Goal: Task Accomplishment & Management: Use online tool/utility

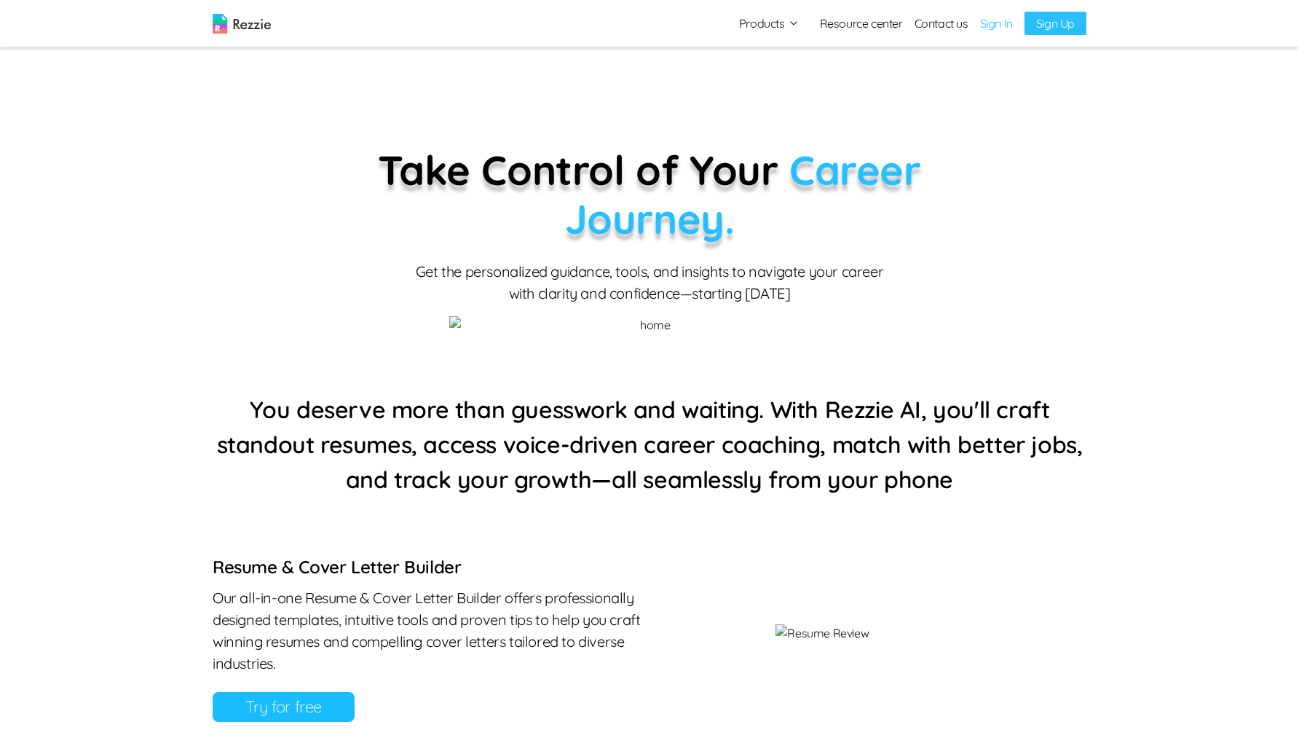
click at [992, 25] on link "Sign In" at bounding box center [996, 23] width 33 height 17
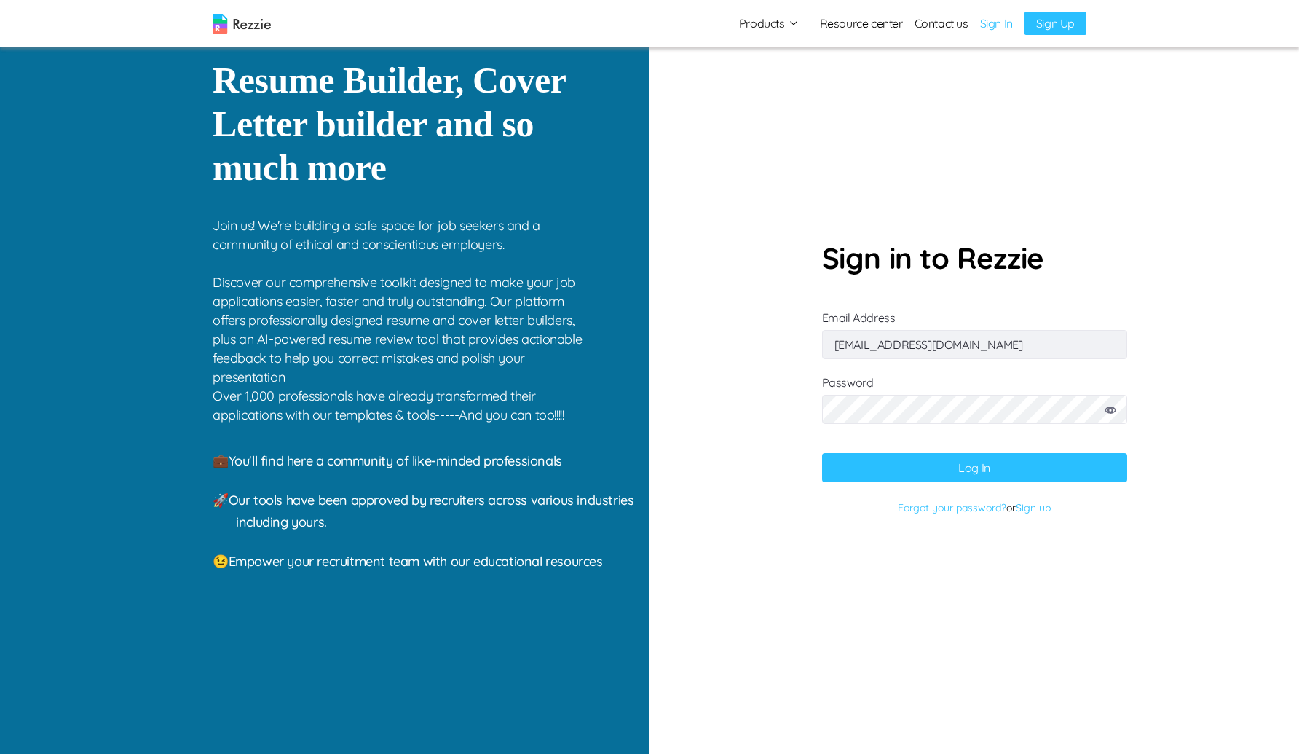
click at [942, 468] on button "Log In" at bounding box center [974, 467] width 305 height 29
click at [940, 358] on input "cokkikukna@gufum.com" at bounding box center [974, 344] width 305 height 29
click at [956, 351] on input "cokkikukna@gufum.com" at bounding box center [974, 344] width 305 height 29
paste input "gaku@mailinator"
type input "gaku@mailinator.com"
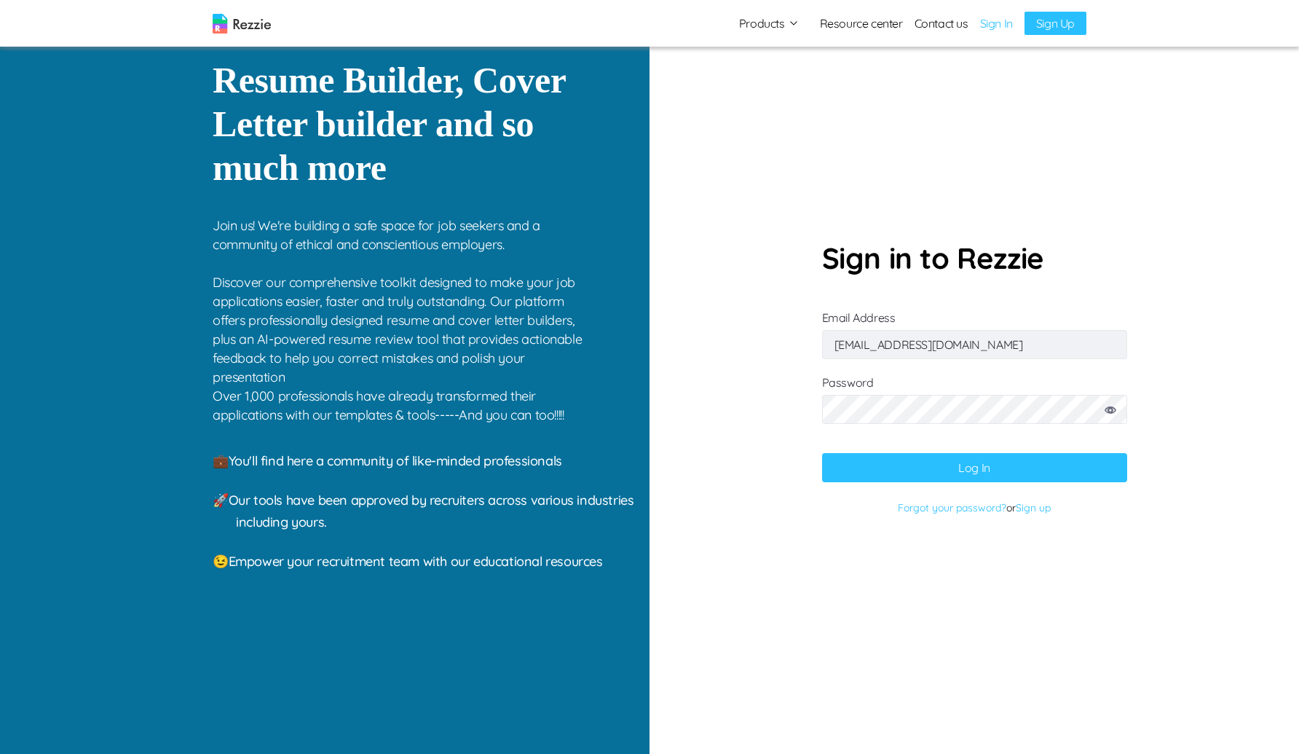
click at [859, 460] on button "Log In" at bounding box center [974, 467] width 305 height 29
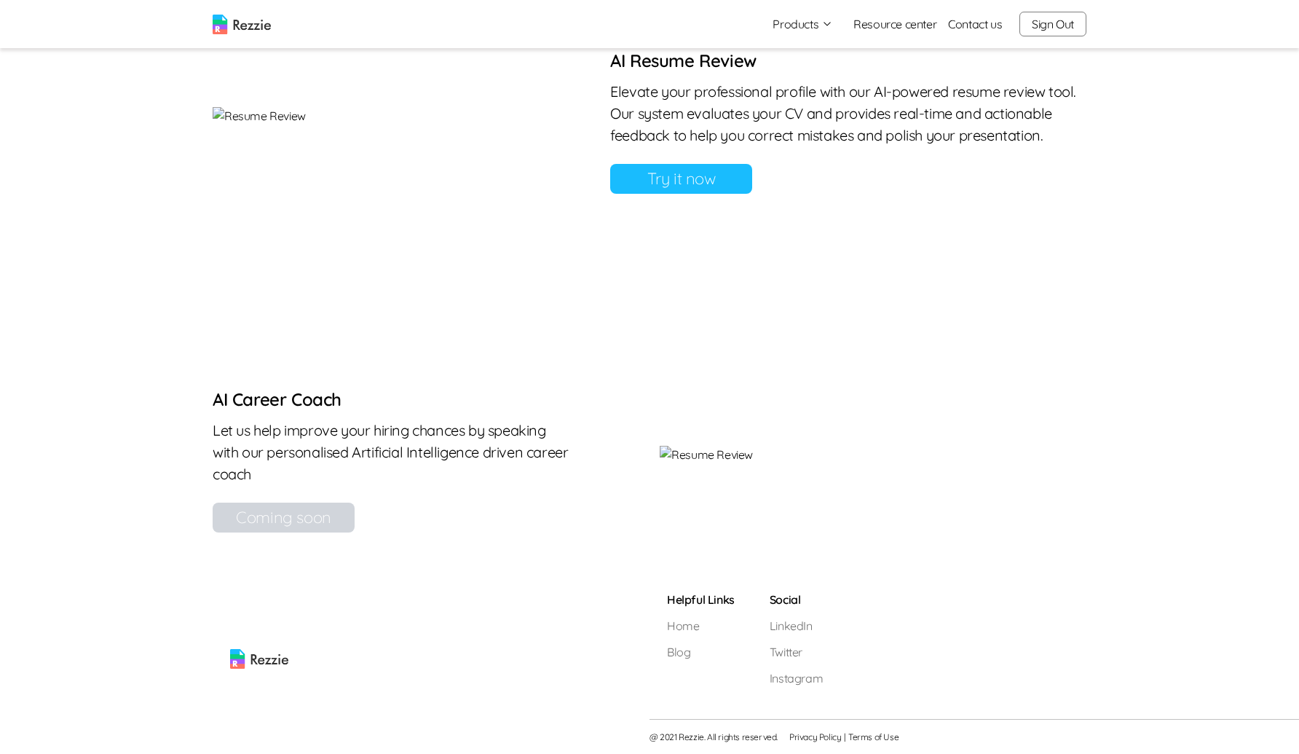
scroll to position [1453, 0]
click at [752, 164] on link "Try it now" at bounding box center [681, 179] width 142 height 30
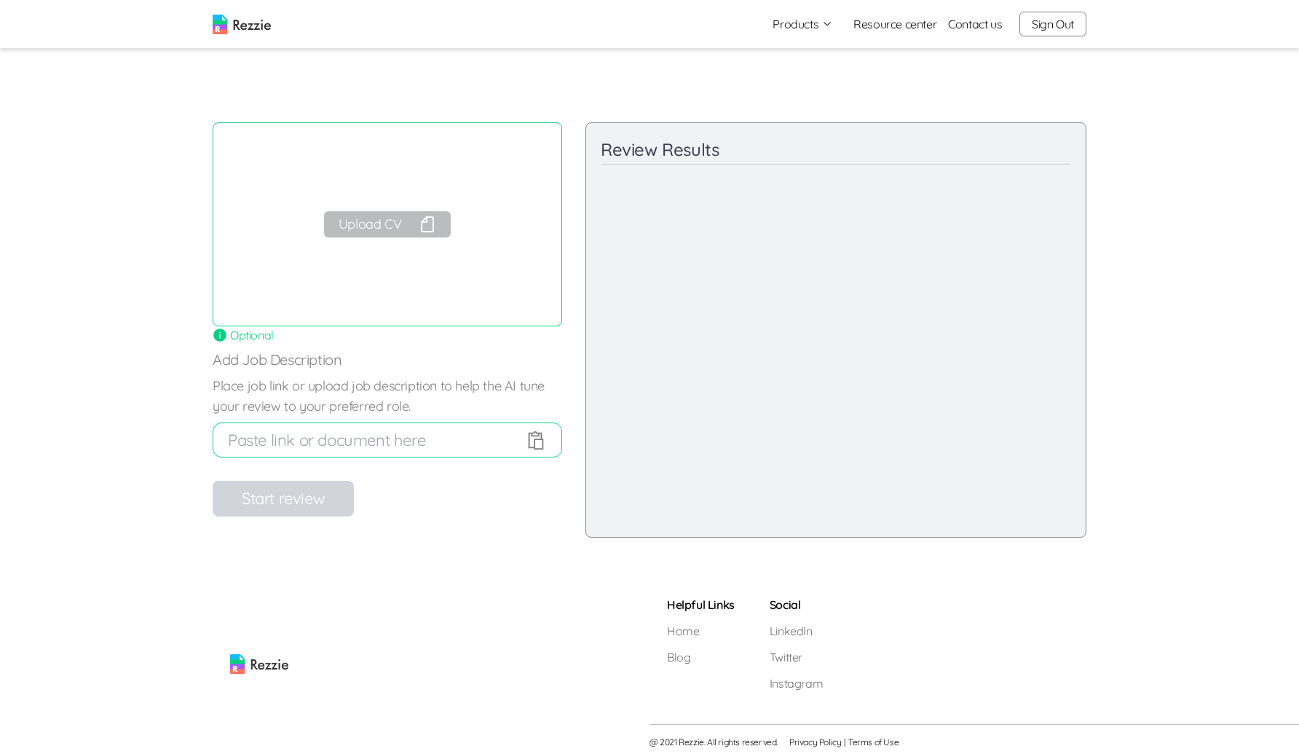
click at [408, 219] on button "Upload CV" at bounding box center [387, 224] width 127 height 26
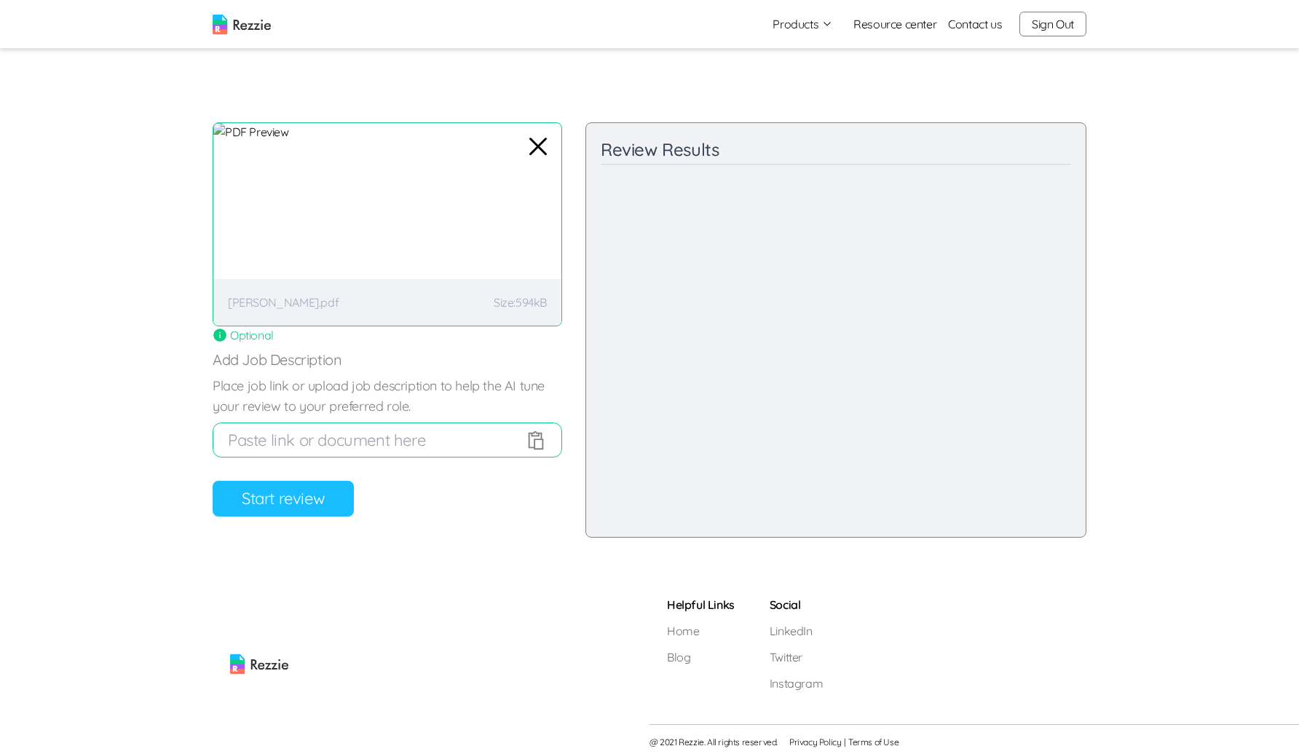
click at [329, 502] on button "Start review" at bounding box center [283, 499] width 141 height 36
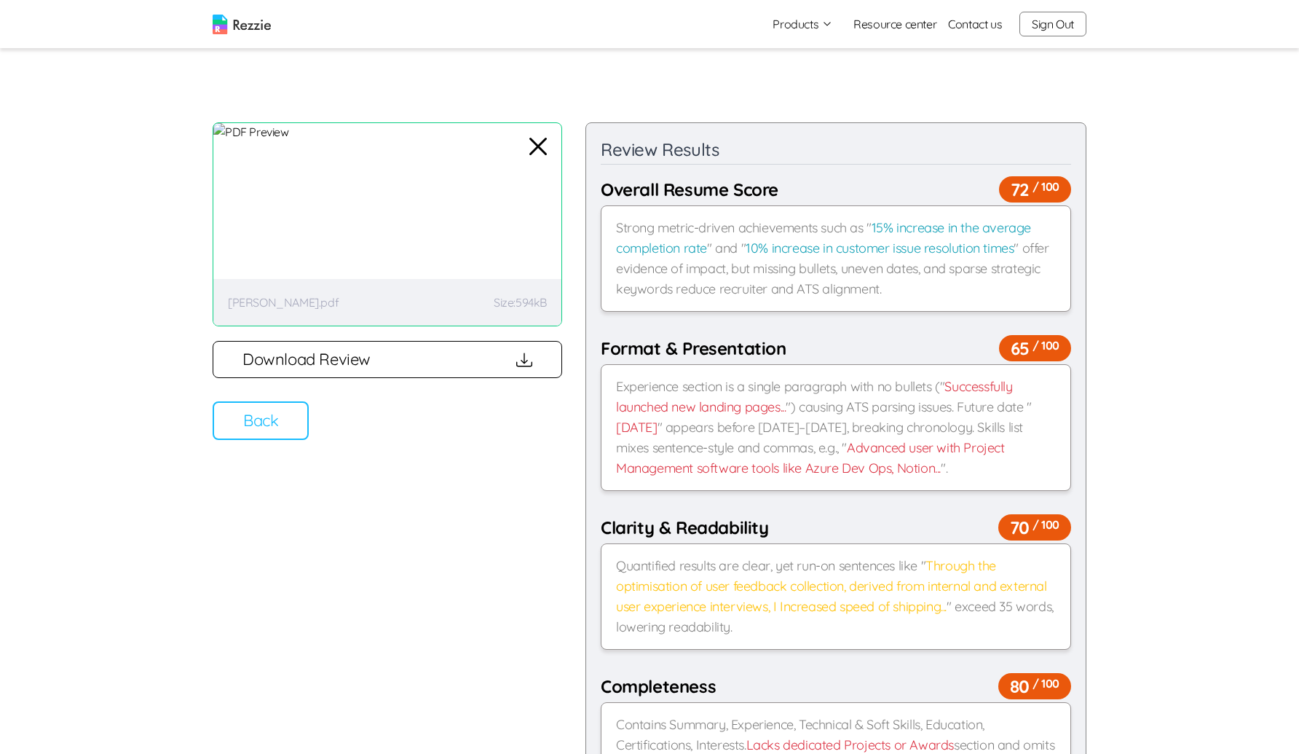
click at [317, 359] on button "Download Review" at bounding box center [388, 359] width 350 height 37
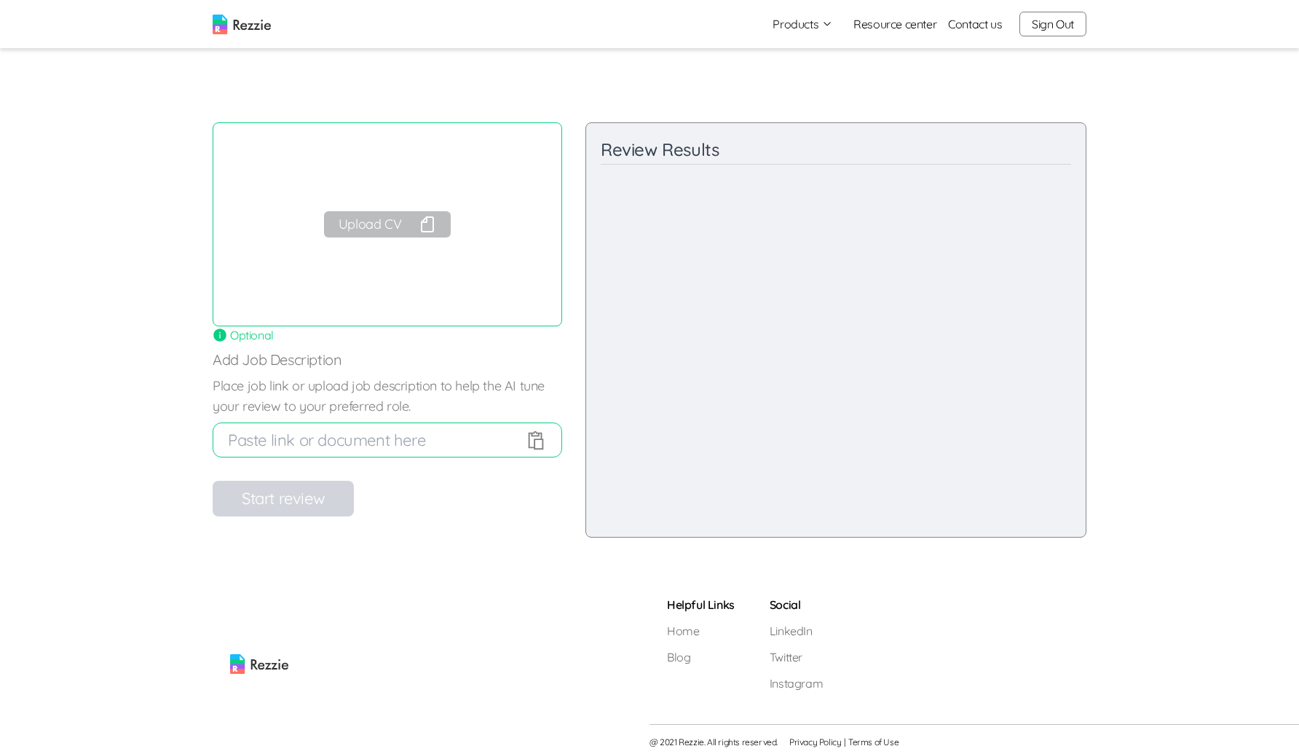
click at [435, 221] on icon "button" at bounding box center [427, 224] width 17 height 17
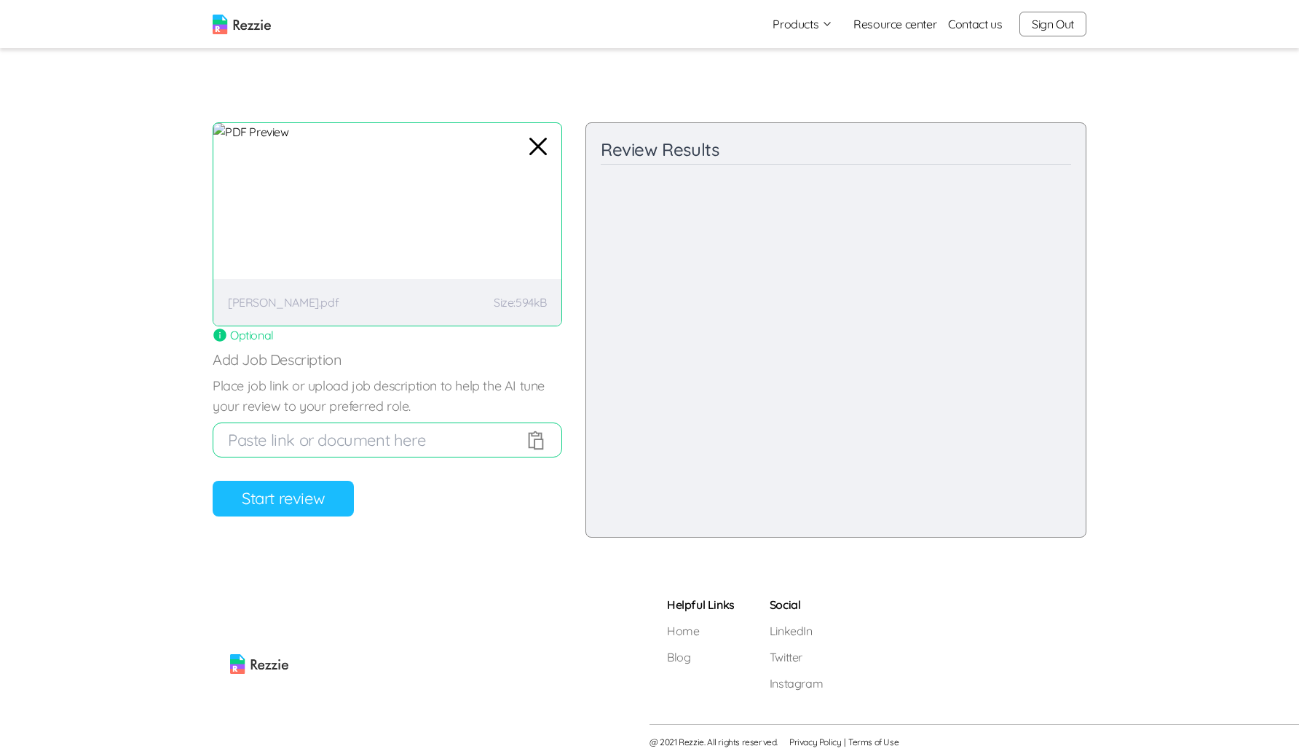
click at [267, 497] on button "Start review" at bounding box center [283, 499] width 141 height 36
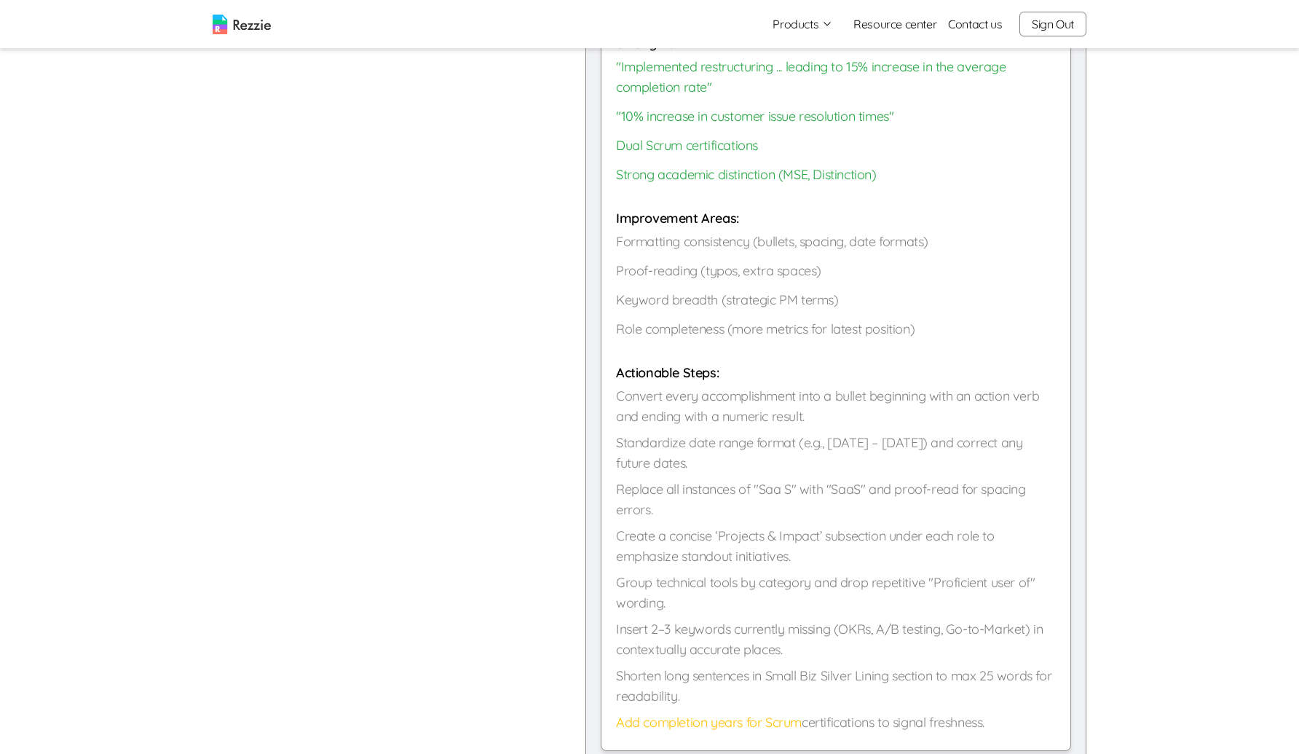
scroll to position [1279, 0]
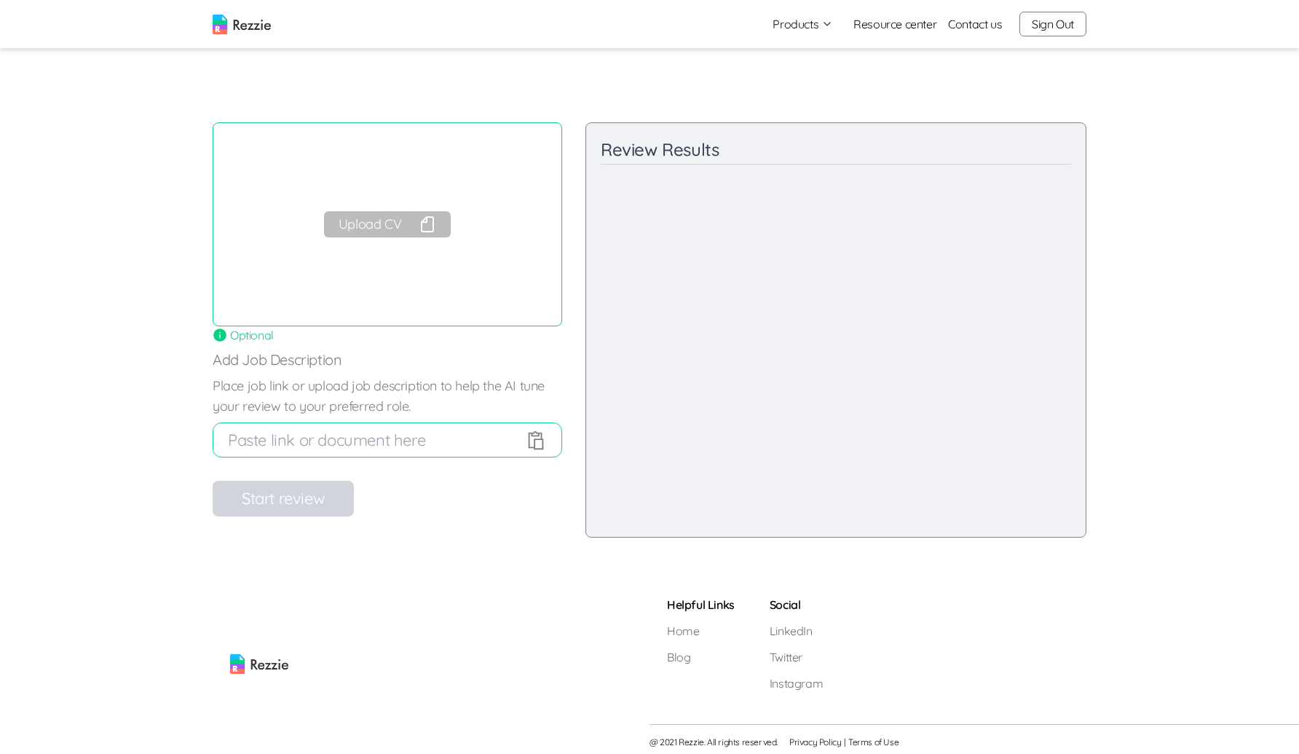
click at [373, 225] on button "Upload CV" at bounding box center [387, 224] width 127 height 26
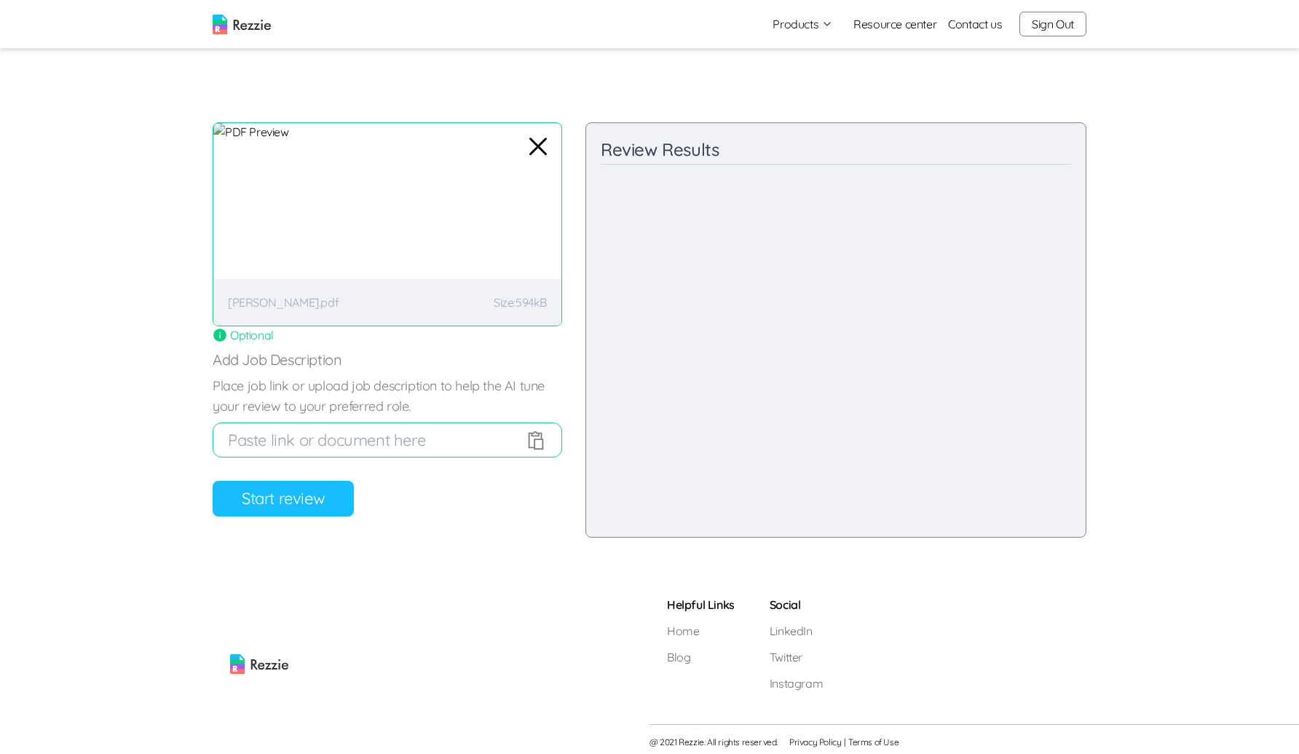
click at [312, 494] on button "Start review" at bounding box center [283, 499] width 141 height 36
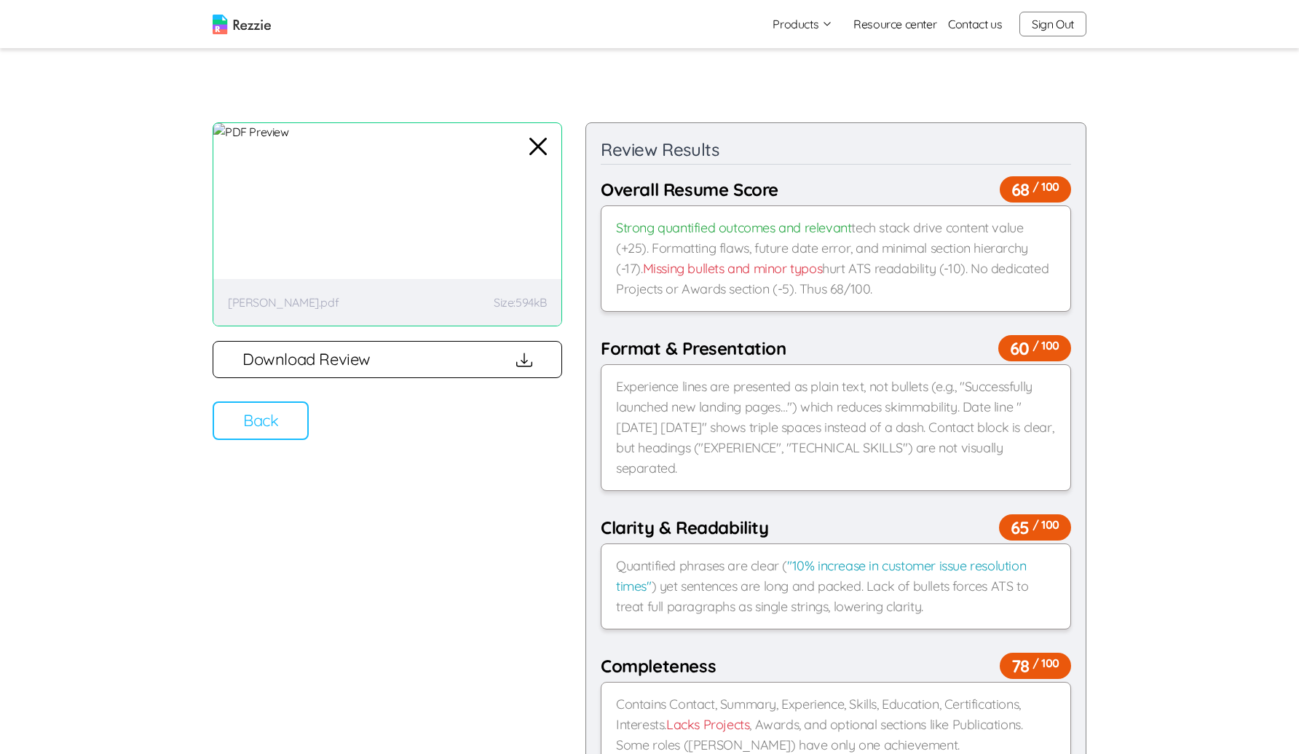
click at [301, 371] on button "Download Review" at bounding box center [388, 359] width 350 height 37
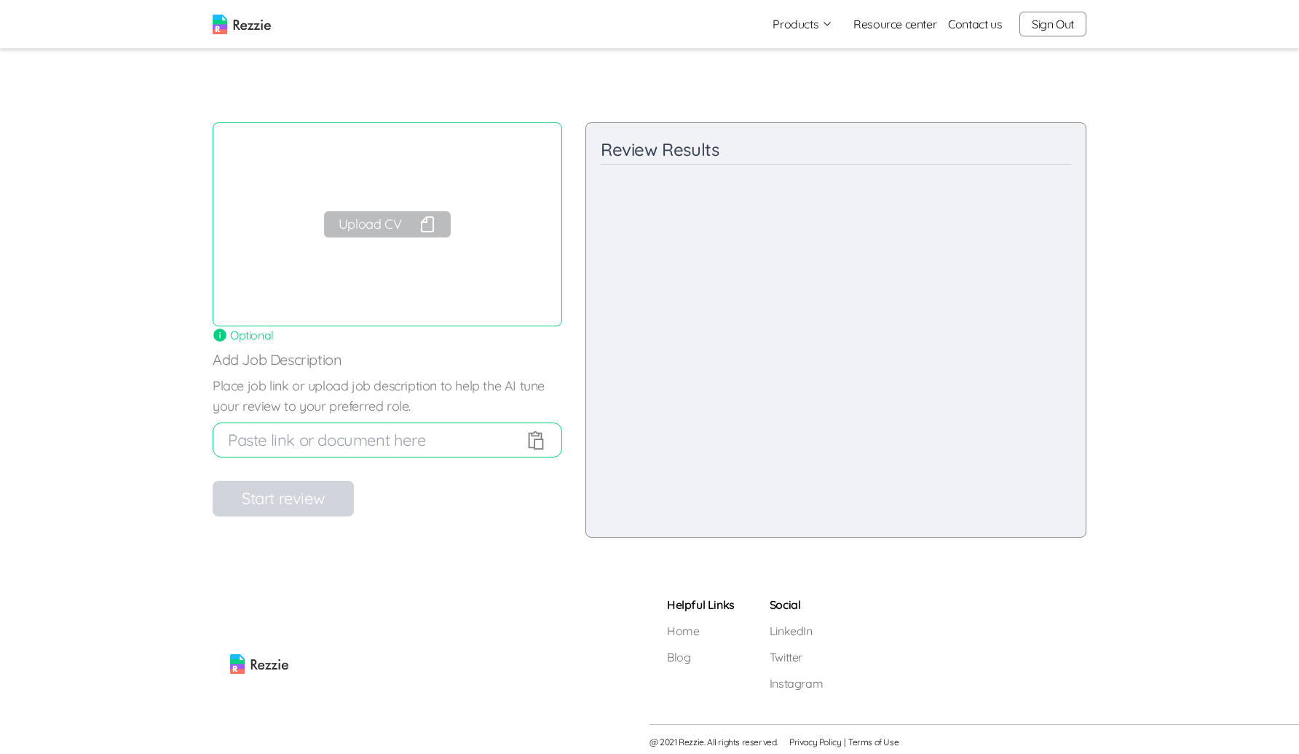
click at [403, 231] on button "Upload CV" at bounding box center [387, 224] width 127 height 26
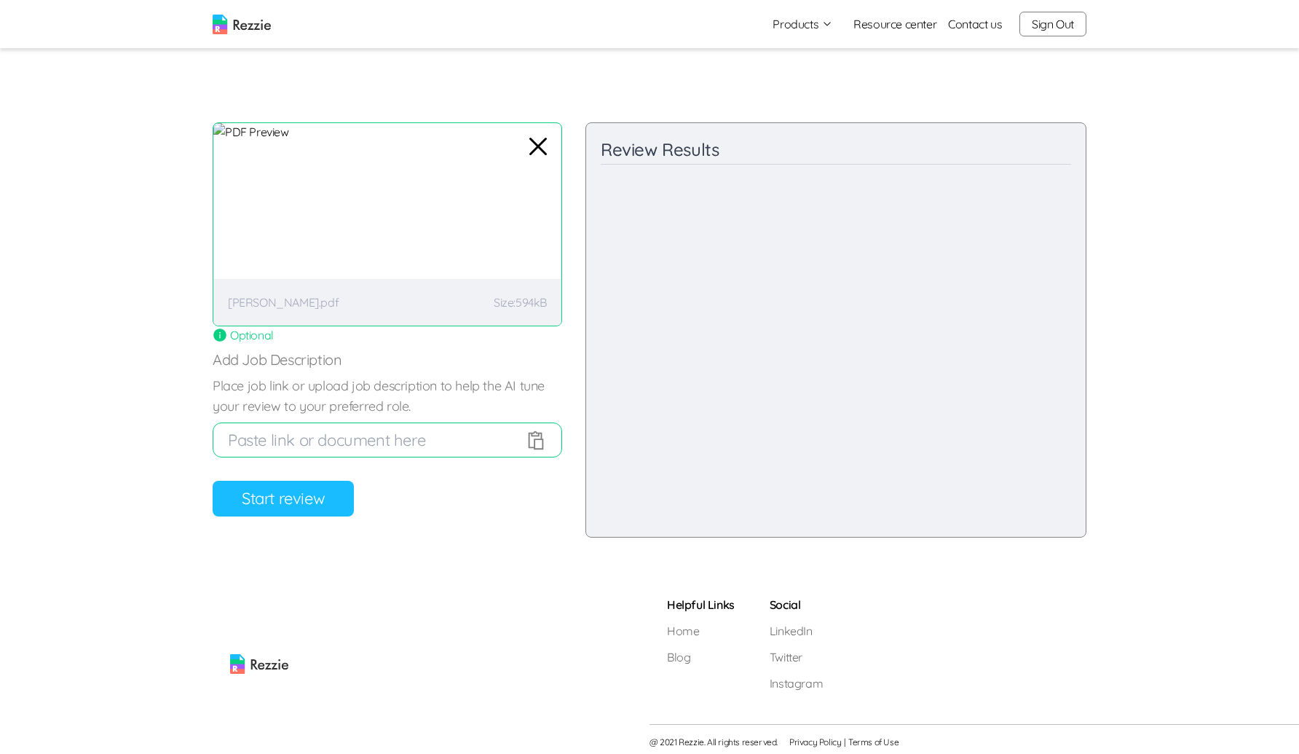
click at [313, 508] on button "Start review" at bounding box center [283, 499] width 141 height 36
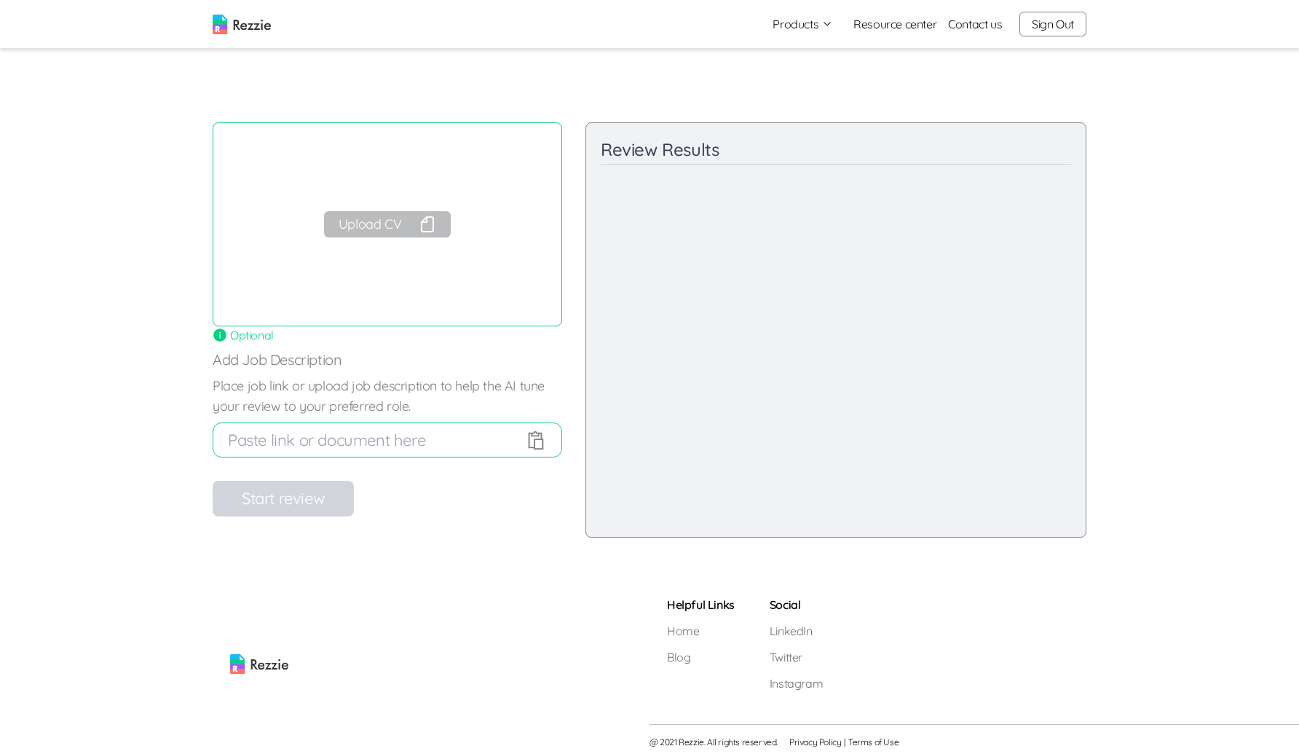
click at [400, 225] on button "Upload CV" at bounding box center [387, 224] width 127 height 26
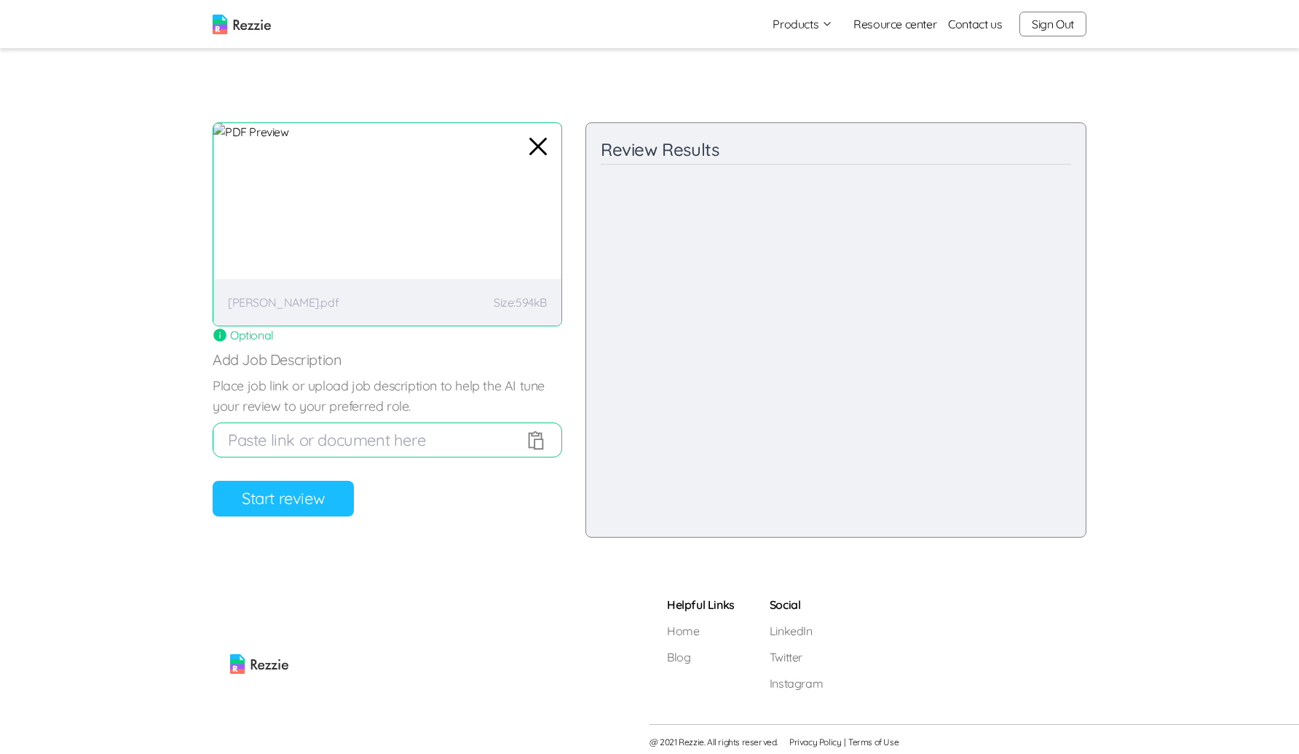
click at [331, 496] on button "Start review" at bounding box center [283, 499] width 141 height 36
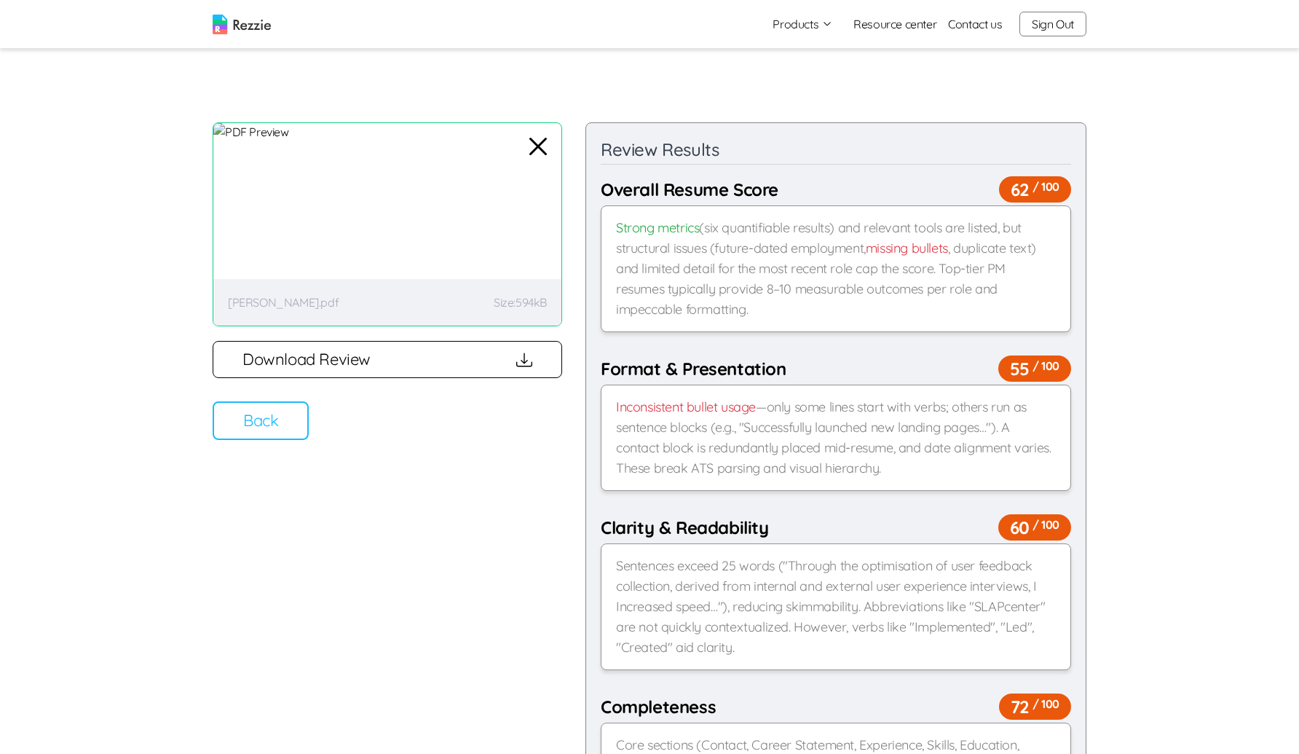
click at [337, 359] on button "Download Review" at bounding box center [388, 359] width 350 height 37
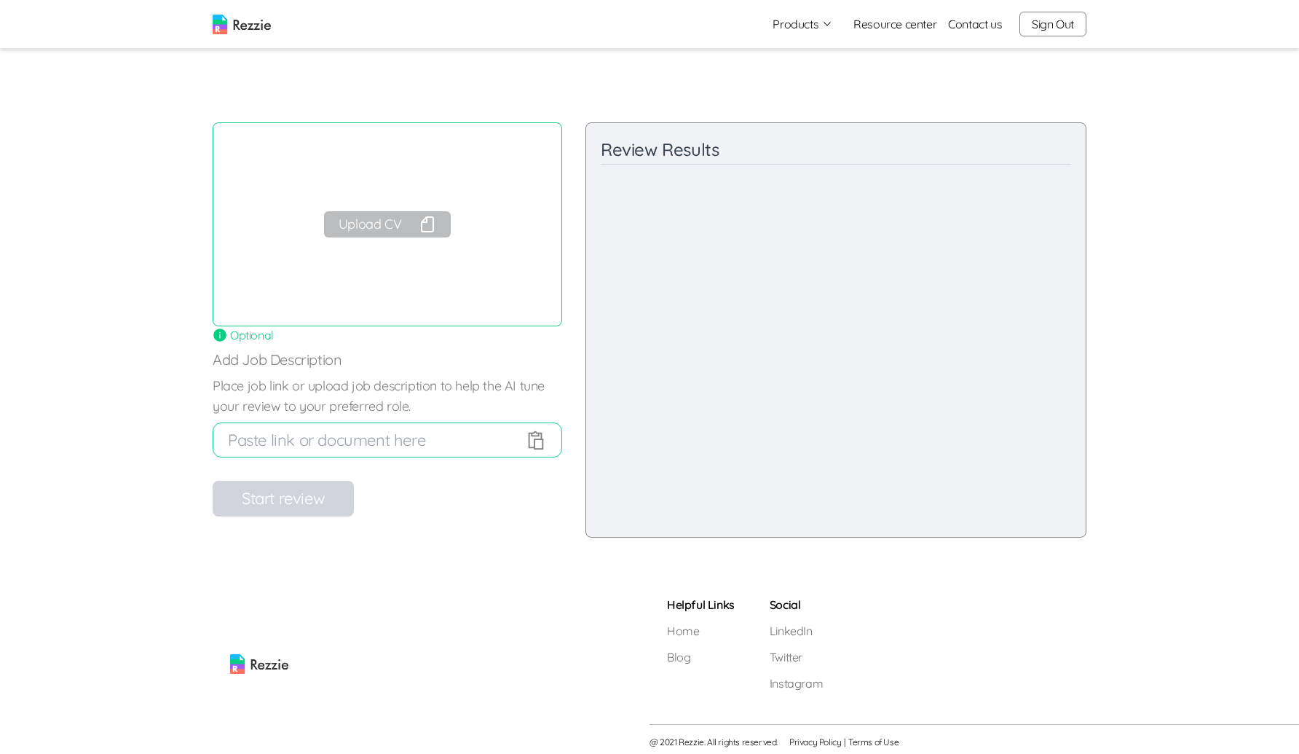
click at [396, 230] on button "Upload CV" at bounding box center [387, 224] width 127 height 26
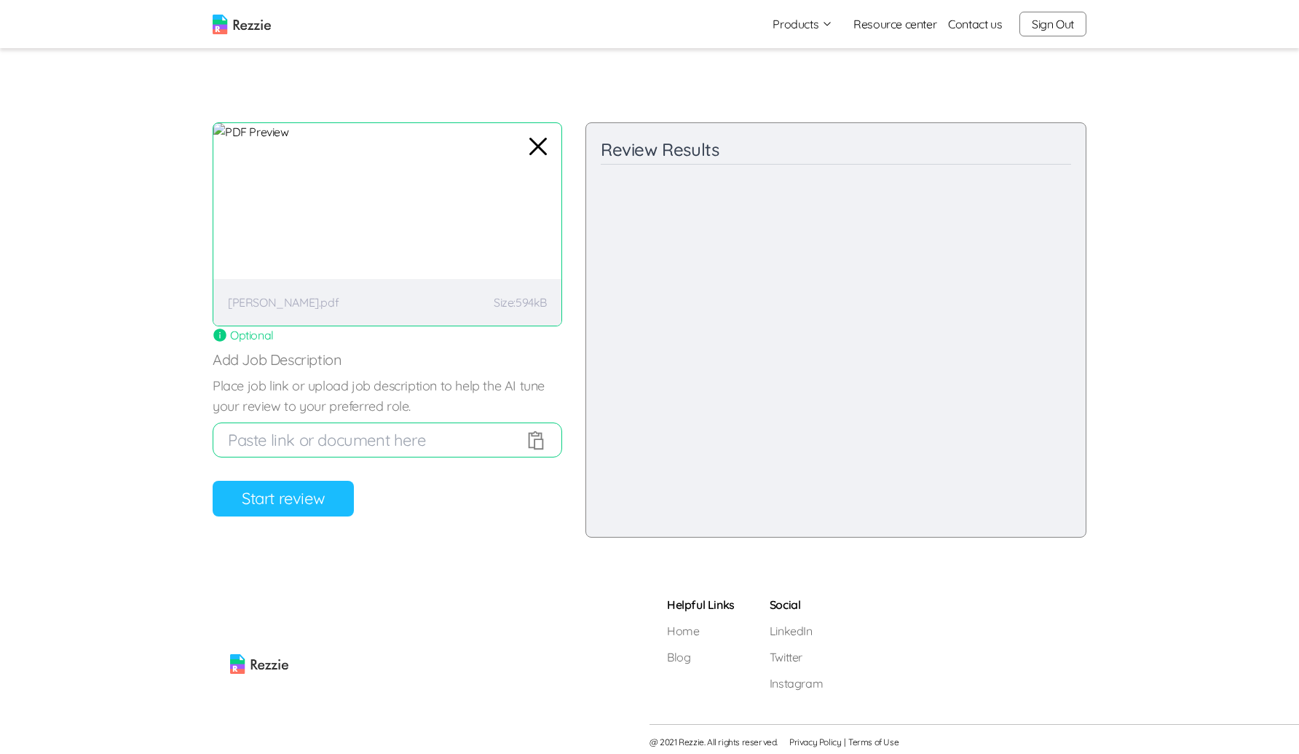
click at [331, 490] on button "Start review" at bounding box center [283, 499] width 141 height 36
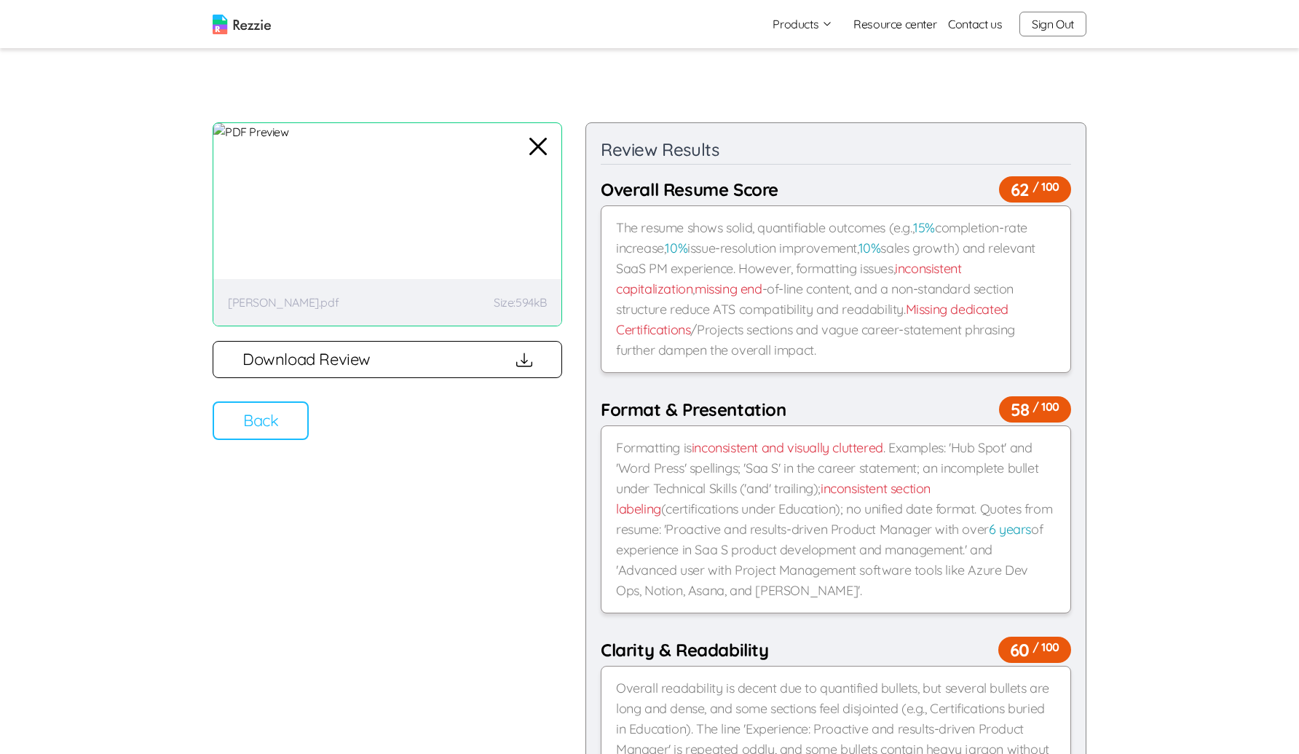
click at [296, 360] on button "Download Review" at bounding box center [388, 359] width 350 height 37
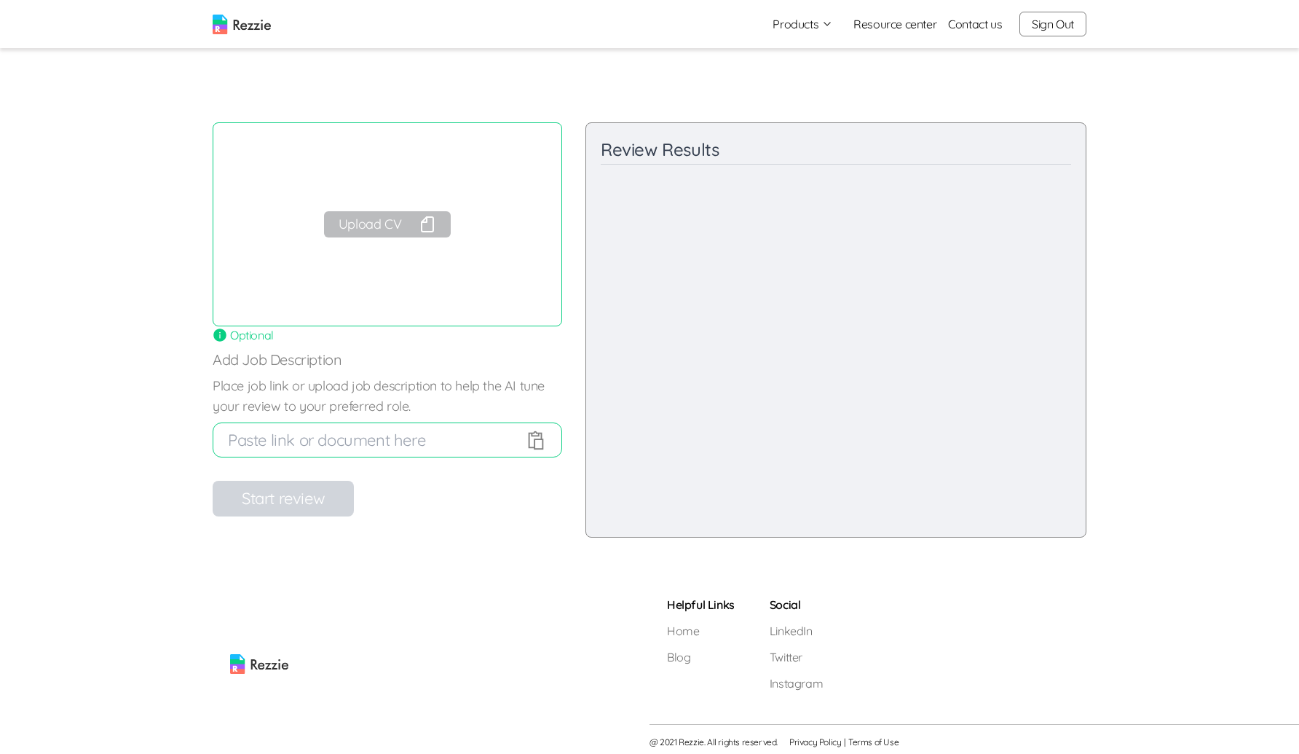
click at [369, 232] on button "Upload CV" at bounding box center [387, 224] width 127 height 26
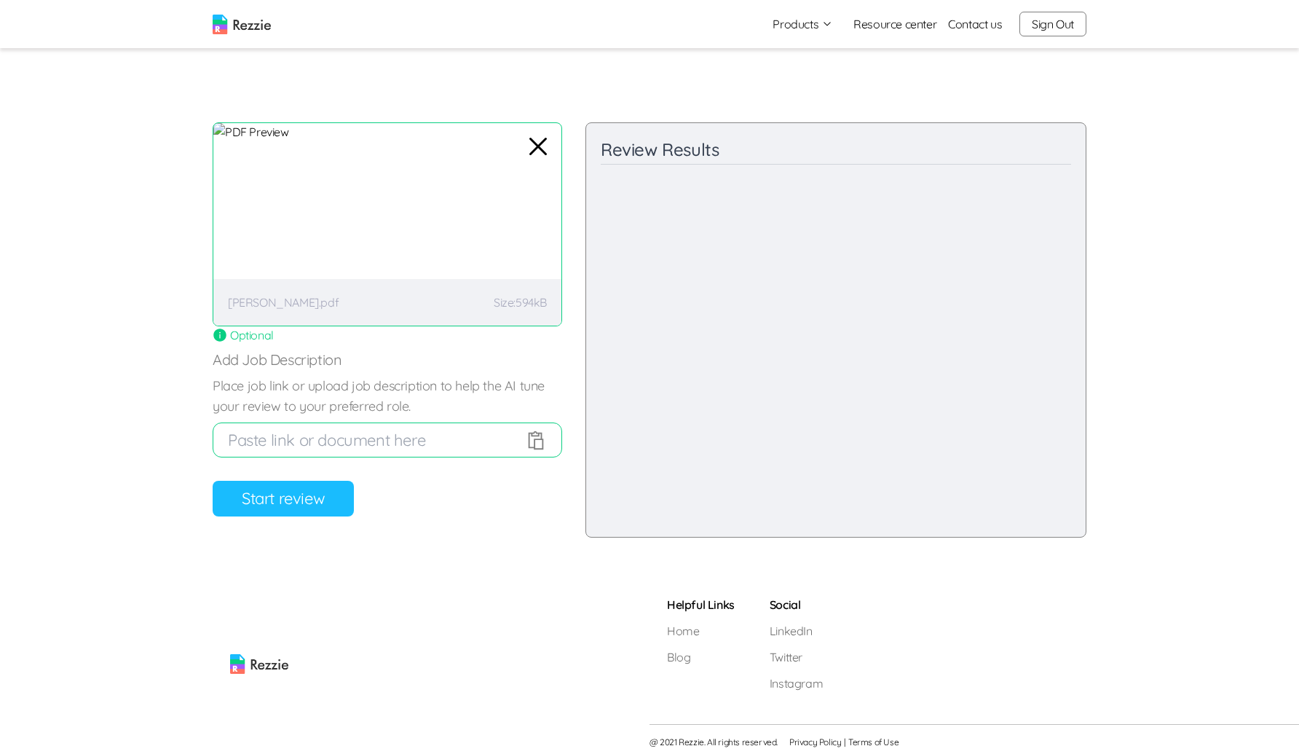
click at [273, 492] on button "Start review" at bounding box center [283, 499] width 141 height 36
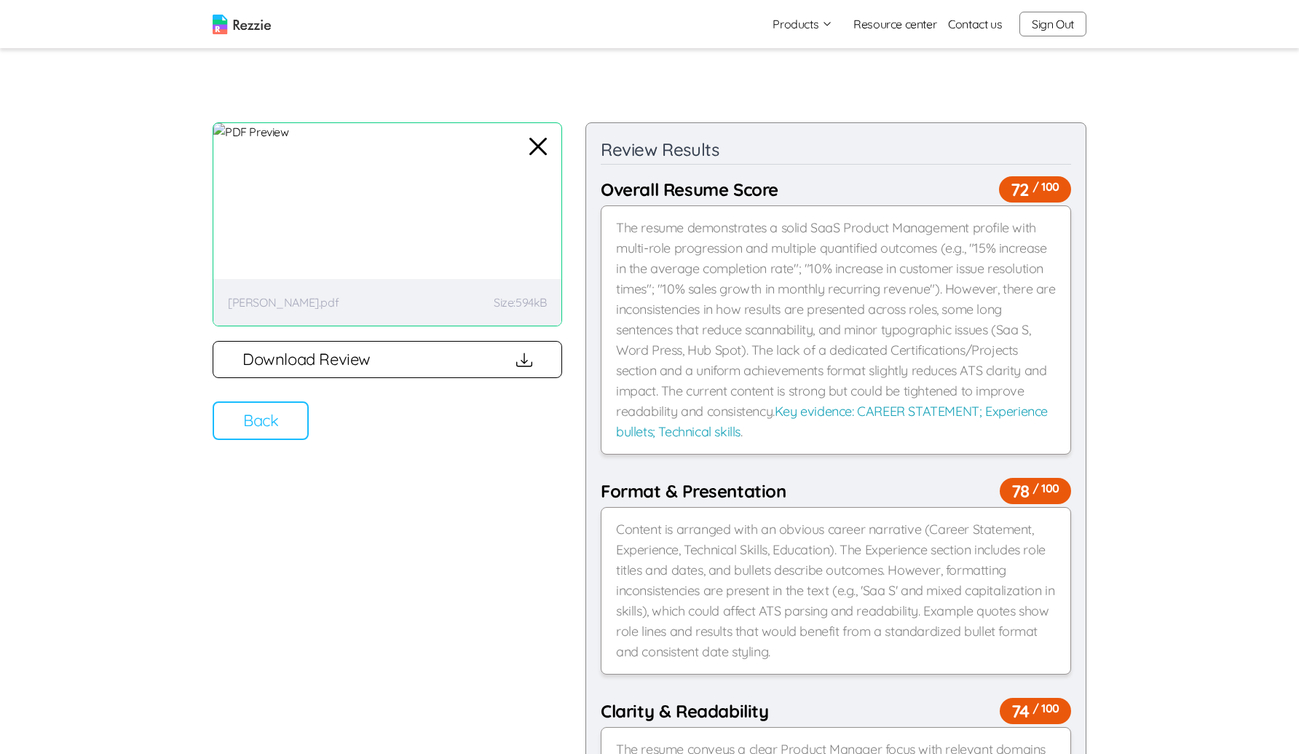
click at [342, 353] on button "Download Review" at bounding box center [388, 359] width 350 height 37
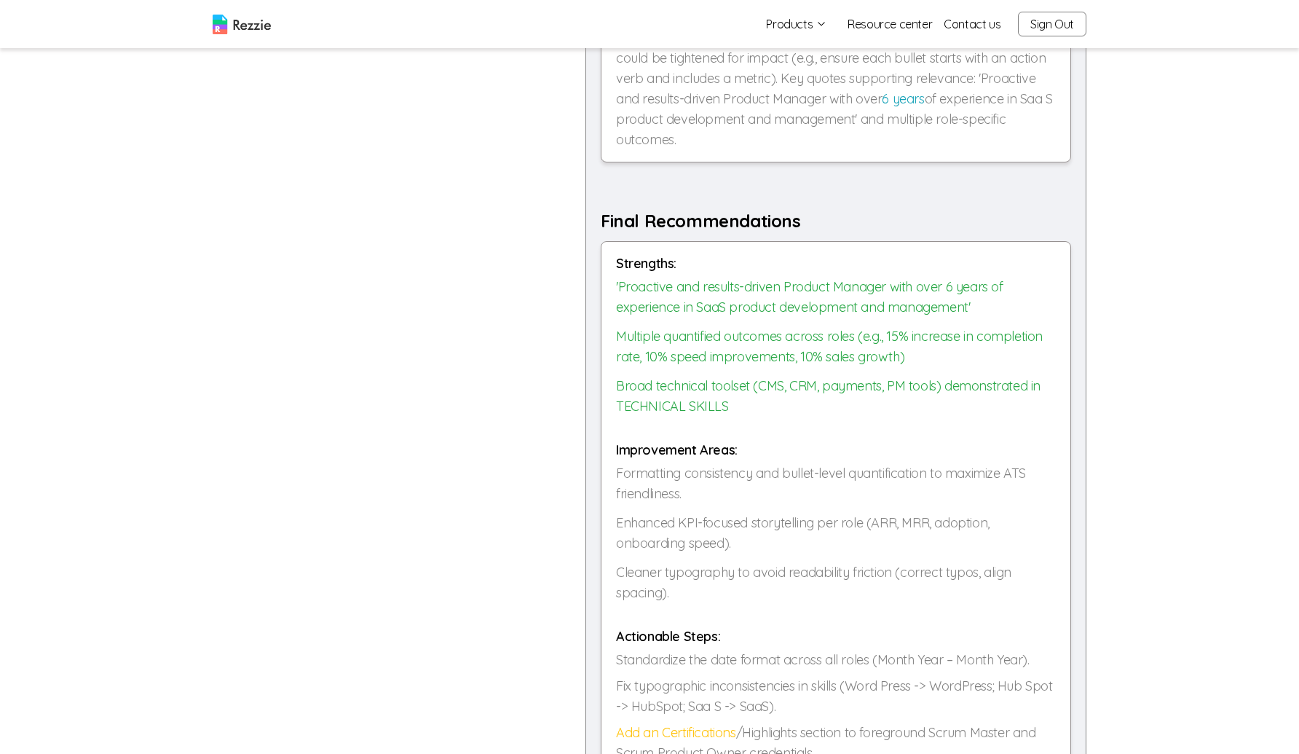
scroll to position [1751, 0]
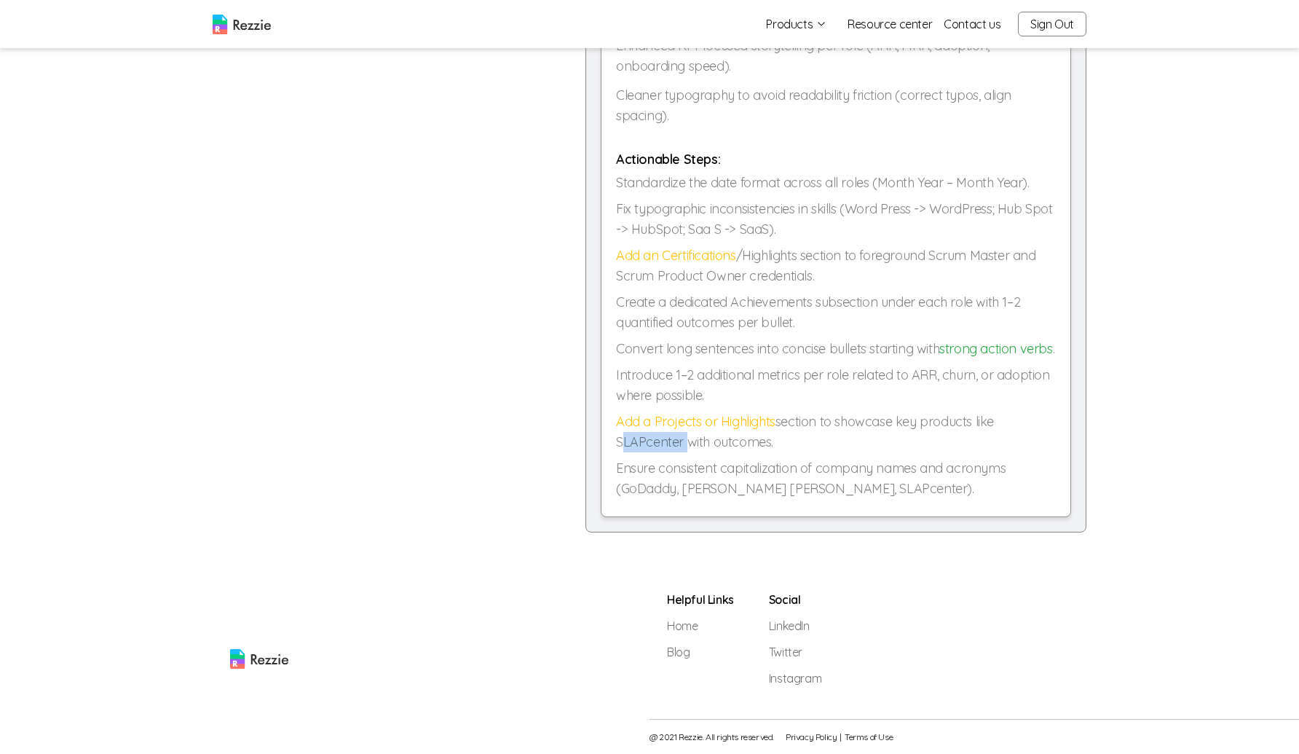
drag, startPoint x: 683, startPoint y: 441, endPoint x: 615, endPoint y: 442, distance: 68.5
click at [615, 442] on div "Strengths: 'Proactive and results-driven Product Manager with over 6 years of e…" at bounding box center [836, 140] width 471 height 753
copy p "SLAPcenter"
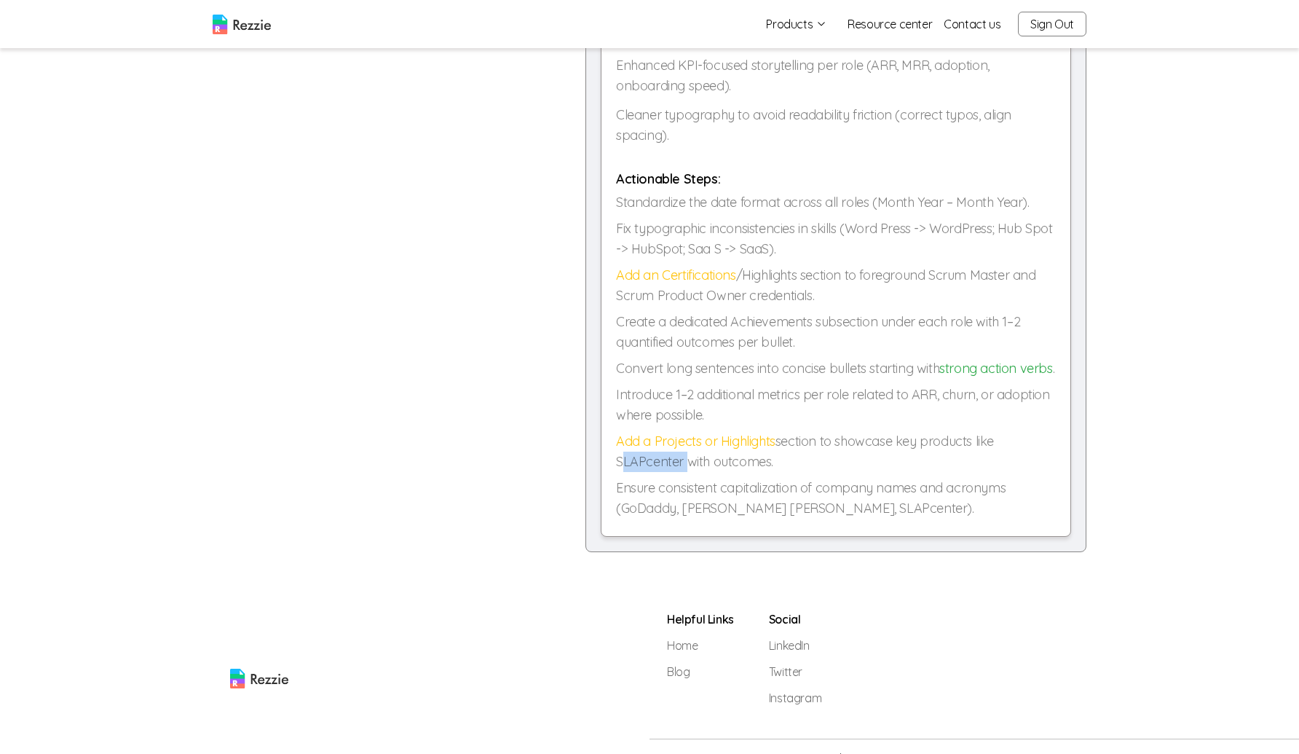
scroll to position [1730, 0]
click at [713, 511] on p "Ensure consistent capitalization of company names and acronyms (GoDaddy, [PERSO…" at bounding box center [836, 499] width 440 height 41
copy p "[PERSON_NAME]"
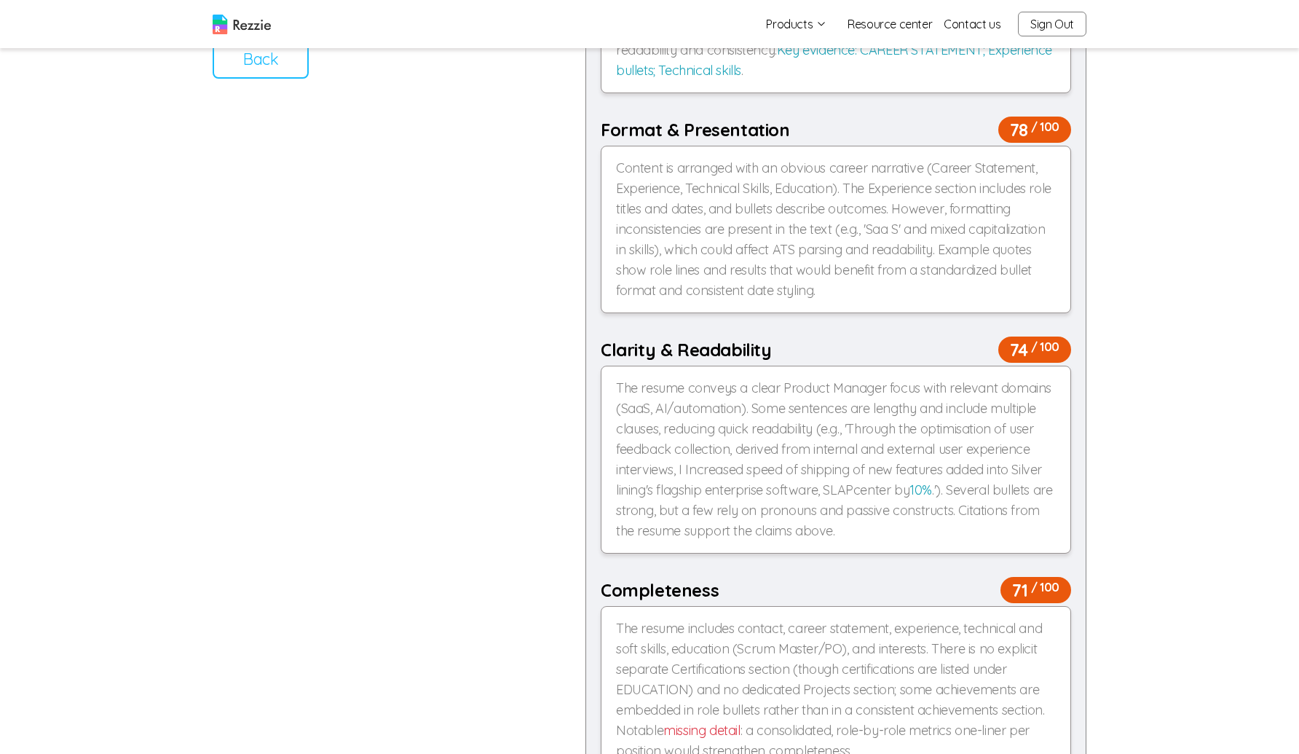
scroll to position [0, 0]
